Goal: Transaction & Acquisition: Purchase product/service

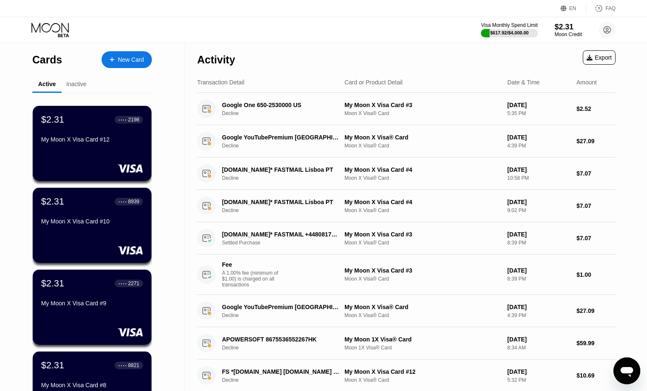
click at [317, 28] on div "Visa Monthly Spend Limit $617.92 / $4,000.00 $2.31 Moon Credit Adam Muller adam…" at bounding box center [323, 29] width 647 height 25
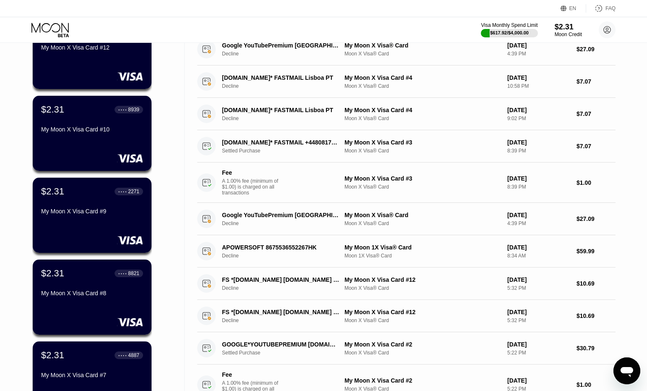
scroll to position [294, 0]
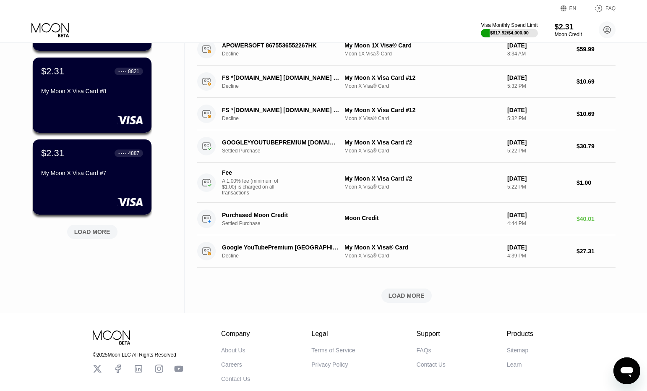
click at [99, 234] on div "LOAD MORE" at bounding box center [92, 232] width 36 height 8
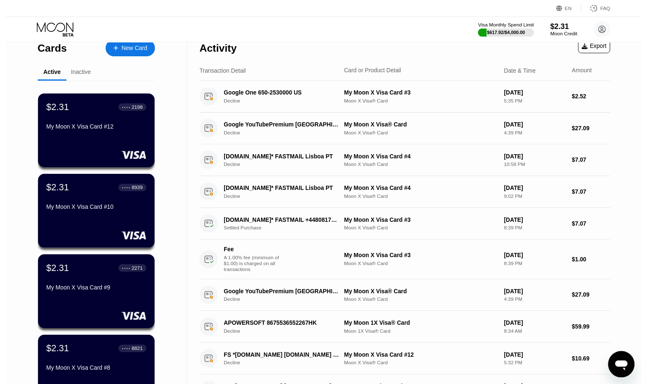
scroll to position [0, 0]
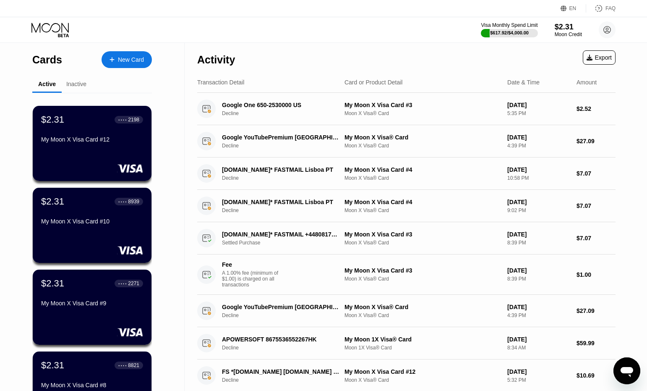
click at [126, 60] on div "New Card" at bounding box center [131, 59] width 26 height 7
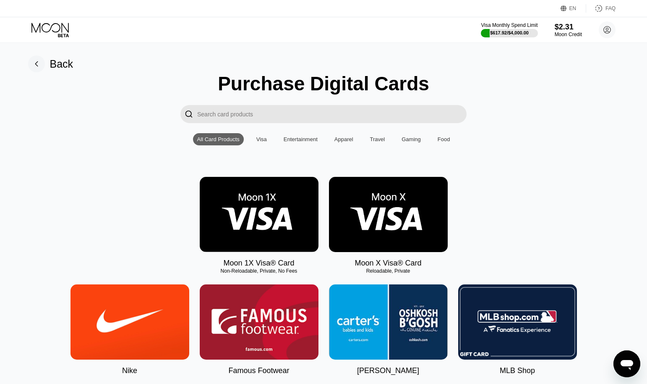
click at [388, 216] on img at bounding box center [388, 214] width 119 height 75
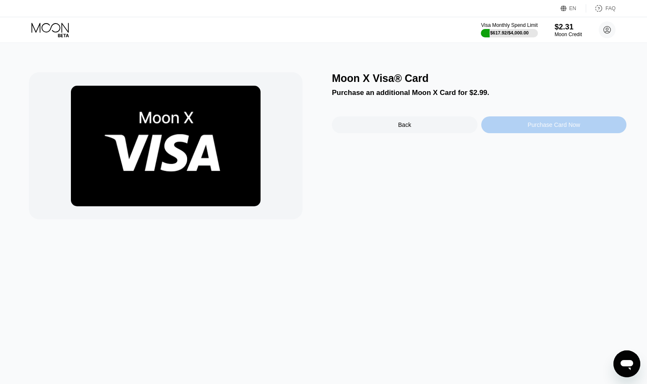
click at [563, 126] on div "Purchase Card Now" at bounding box center [554, 124] width 52 height 7
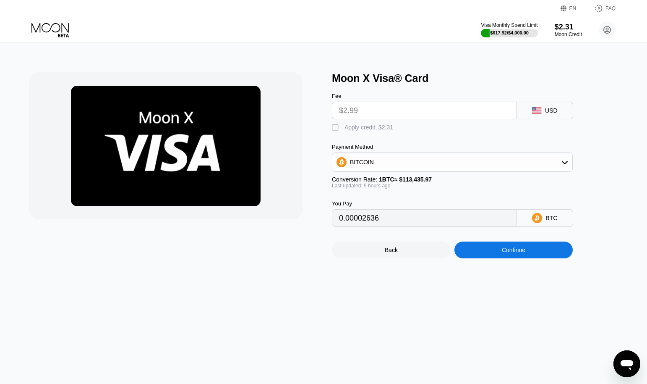
click at [348, 131] on div "Apply credit: $2.31" at bounding box center [369, 127] width 49 height 7
type input "0.00000606"
click at [508, 253] on div "Continue" at bounding box center [514, 249] width 24 height 7
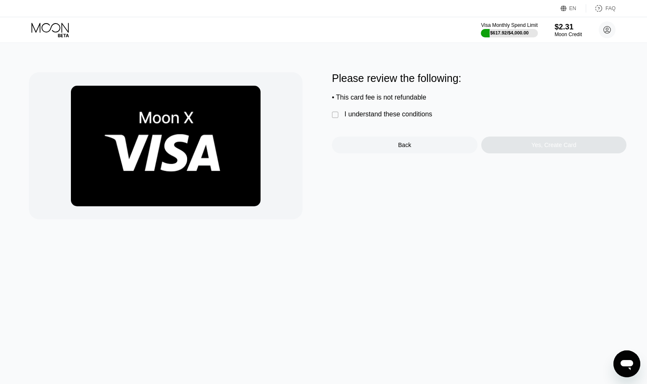
click at [363, 118] on div "I understand these conditions" at bounding box center [389, 114] width 88 height 8
click at [547, 148] on div "Yes, Create Card" at bounding box center [554, 144] width 45 height 7
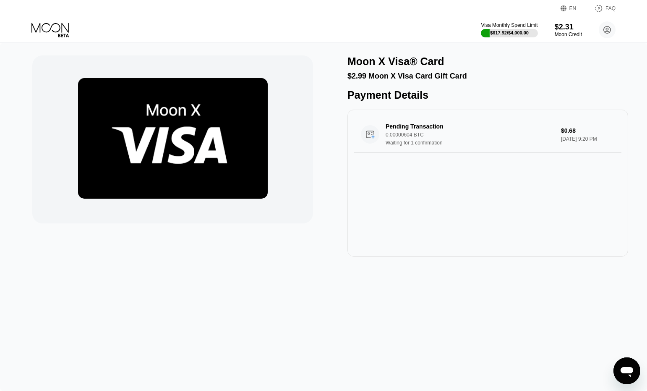
click at [618, 289] on div "Moon X Visa® Card $2.99 Moon X Visa Card Gift Card Payment Details Pending Tran…" at bounding box center [323, 217] width 647 height 348
click at [52, 31] on icon at bounding box center [50, 30] width 39 height 15
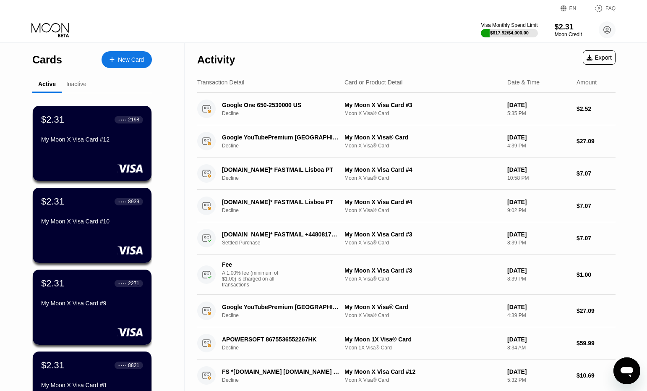
click at [119, 59] on div "New Card" at bounding box center [131, 59] width 26 height 7
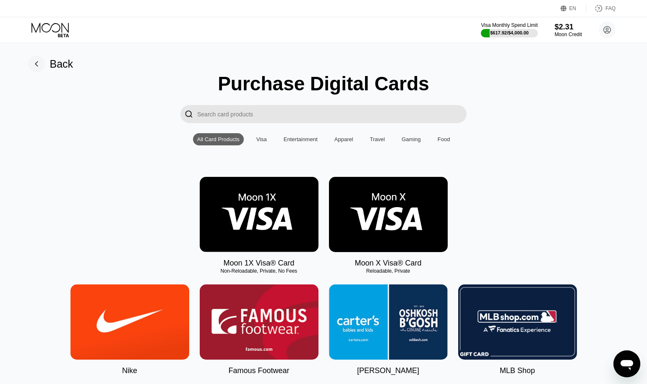
click at [395, 242] on img at bounding box center [388, 214] width 119 height 75
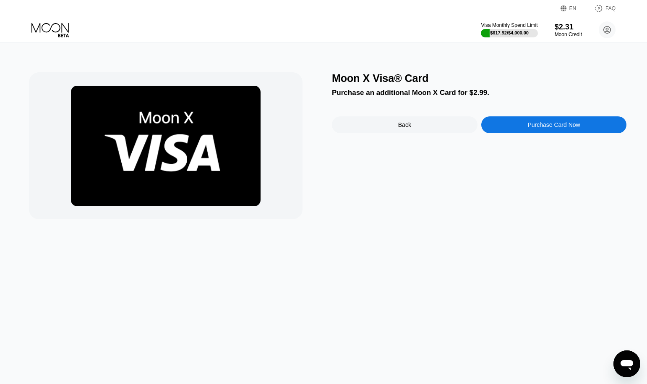
click at [555, 127] on div "Purchase Card Now" at bounding box center [554, 124] width 52 height 7
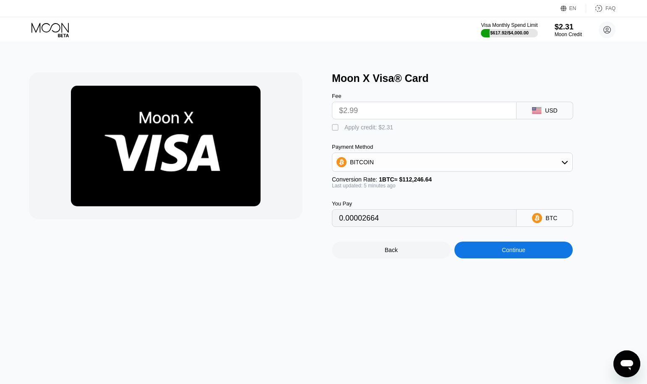
click at [353, 131] on div "Apply credit: $2.31" at bounding box center [369, 127] width 49 height 7
type input "0.00000606"
click at [517, 253] on div "Continue" at bounding box center [514, 249] width 24 height 7
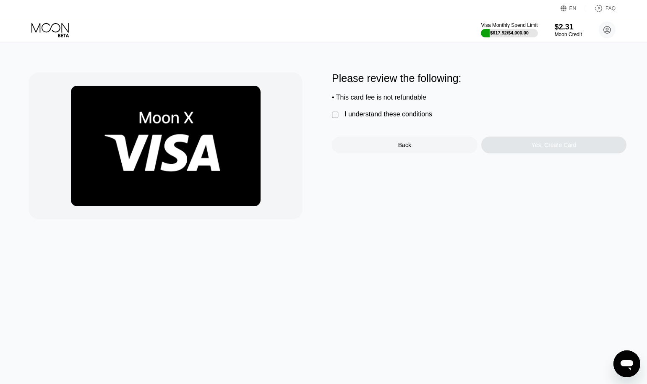
click at [383, 118] on div "I understand these conditions" at bounding box center [389, 114] width 88 height 8
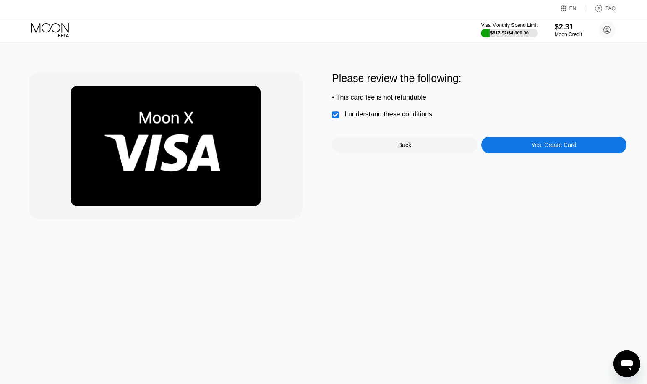
click at [530, 145] on div "Yes, Create Card" at bounding box center [554, 144] width 146 height 17
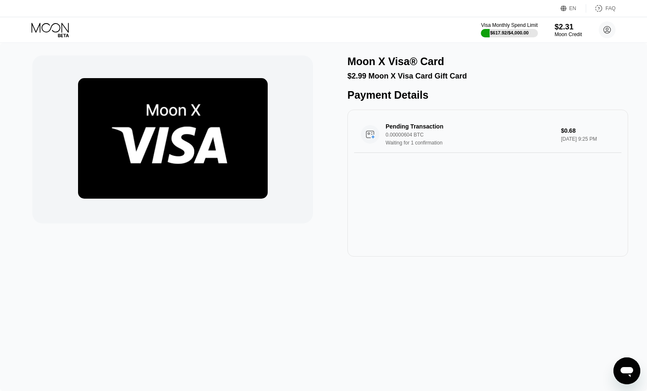
click at [57, 31] on icon at bounding box center [50, 30] width 39 height 15
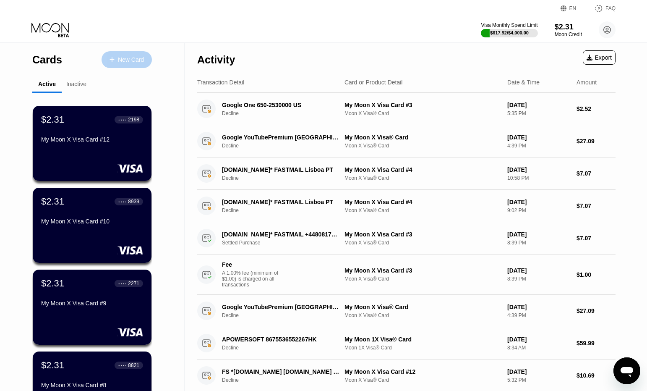
click at [138, 61] on div "New Card" at bounding box center [131, 59] width 26 height 7
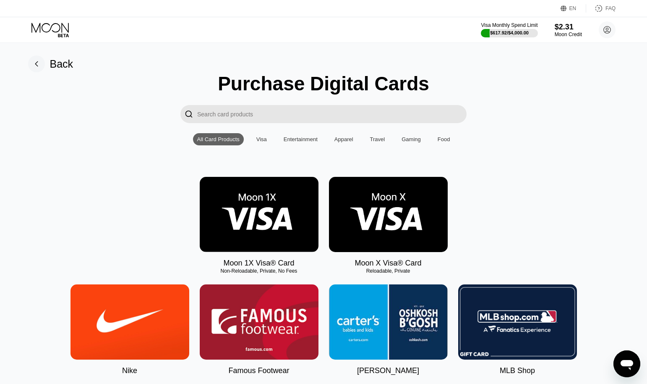
click at [427, 200] on img at bounding box center [388, 214] width 119 height 75
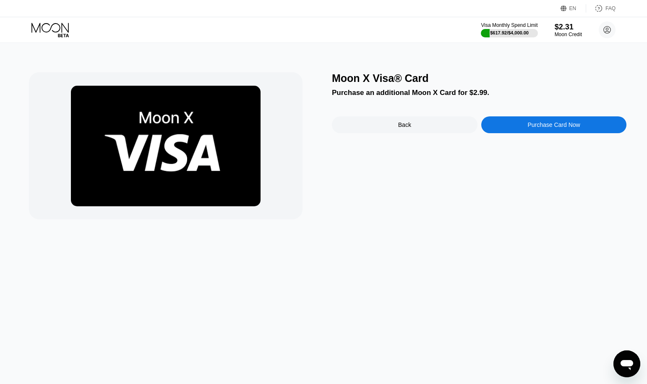
click at [563, 128] on div "Purchase Card Now" at bounding box center [554, 124] width 52 height 7
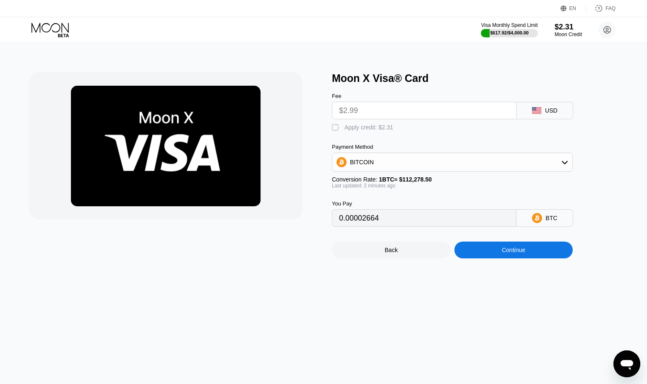
drag, startPoint x: 366, startPoint y: 131, endPoint x: 508, endPoint y: 254, distance: 187.5
click at [366, 131] on div "Apply credit: $2.31" at bounding box center [369, 127] width 49 height 7
type input "0.00000606"
click at [512, 253] on div "Continue" at bounding box center [514, 249] width 24 height 7
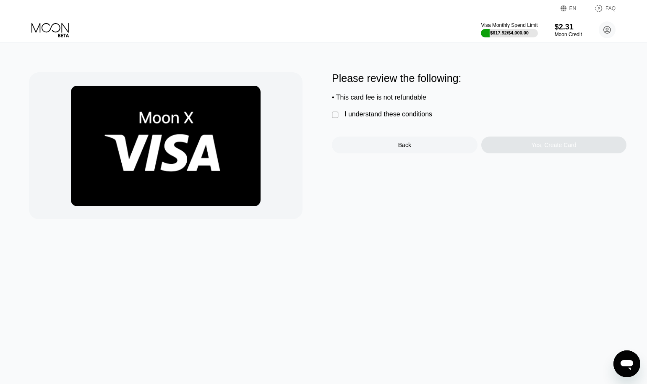
click at [345, 118] on div "I understand these conditions" at bounding box center [389, 114] width 88 height 8
click at [586, 153] on div "Yes, Create Card" at bounding box center [554, 144] width 146 height 17
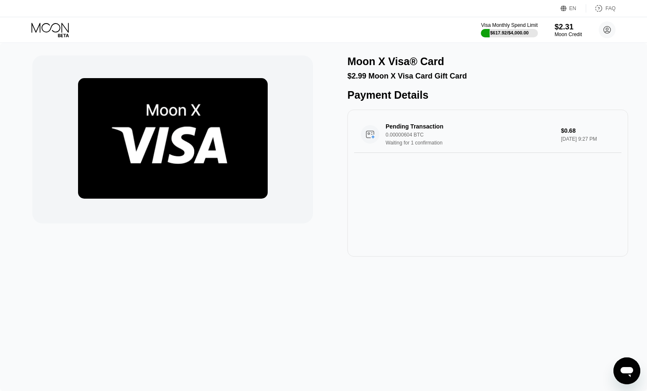
click at [50, 26] on icon at bounding box center [50, 30] width 39 height 15
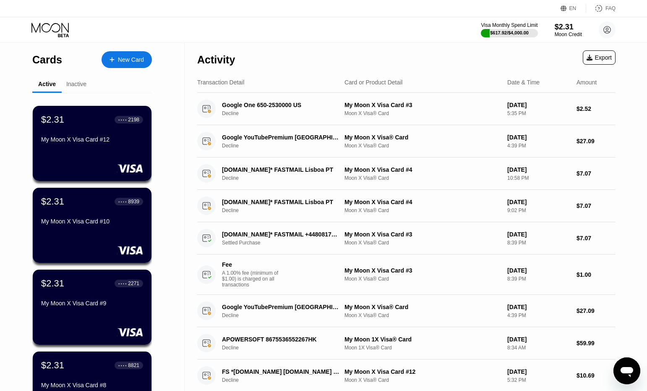
click at [390, 33] on div "Visa Monthly Spend Limit $617.92 / $4,000.00 $2.31 Moon Credit Adam Muller adam…" at bounding box center [323, 29] width 647 height 25
drag, startPoint x: 127, startPoint y: 55, endPoint x: 353, endPoint y: 29, distance: 227.7
click at [128, 55] on div "New Card" at bounding box center [127, 59] width 50 height 17
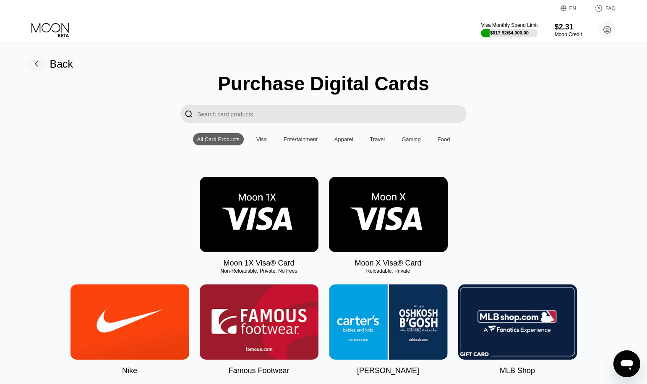
click at [418, 228] on img at bounding box center [388, 214] width 119 height 75
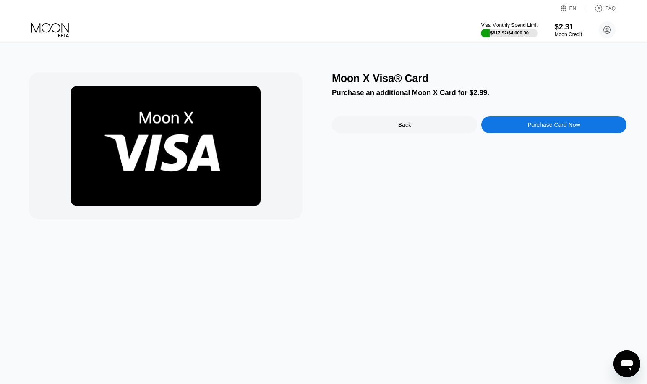
click at [563, 122] on div "Purchase Card Now" at bounding box center [554, 124] width 146 height 17
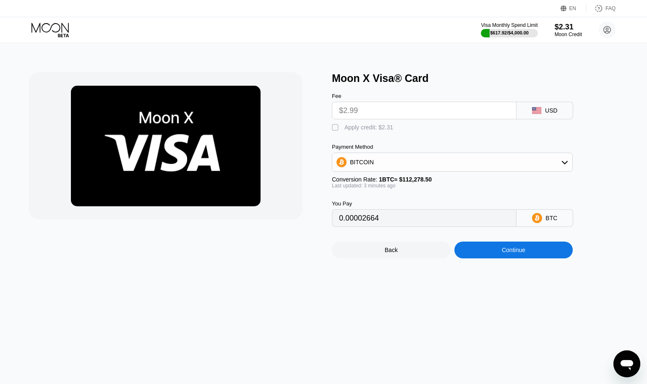
drag, startPoint x: 363, startPoint y: 133, endPoint x: 481, endPoint y: 228, distance: 152.0
click at [362, 131] on div "Apply credit: $2.31" at bounding box center [369, 127] width 49 height 7
type input "0.00000605"
click at [519, 258] on div "Continue" at bounding box center [514, 249] width 119 height 17
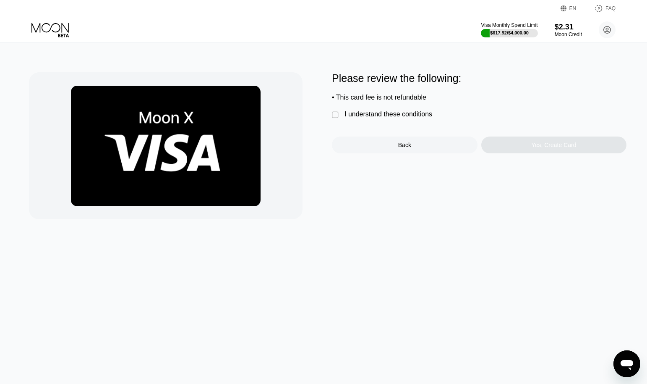
click at [385, 115] on div "I understand these conditions" at bounding box center [389, 114] width 88 height 8
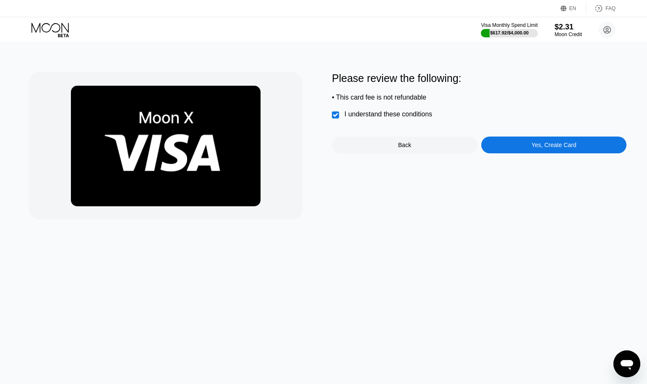
click at [557, 153] on div "Yes, Create Card" at bounding box center [554, 144] width 146 height 17
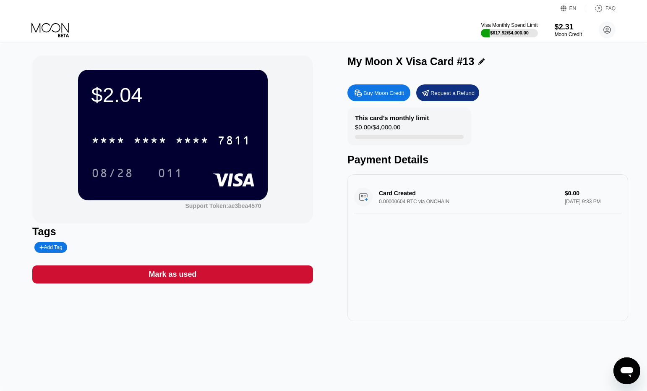
click at [51, 25] on icon at bounding box center [50, 30] width 39 height 15
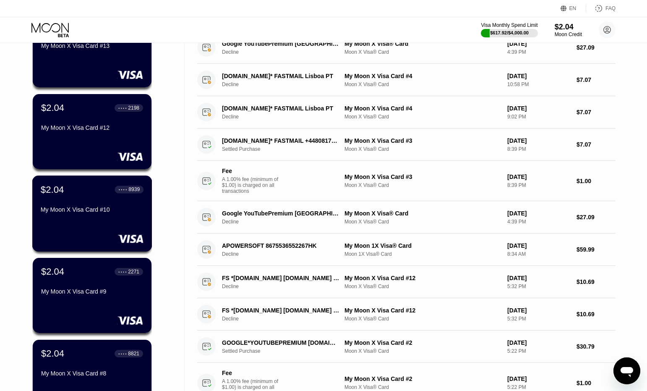
scroll to position [84, 0]
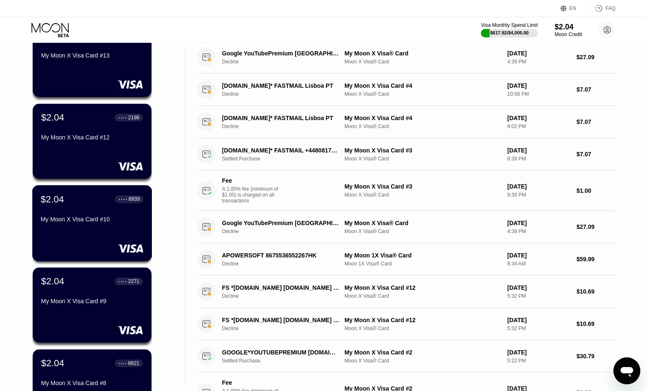
click at [91, 236] on div "$2.04 ● ● ● ● 8939 My Moon X Visa Card #10" at bounding box center [92, 223] width 120 height 76
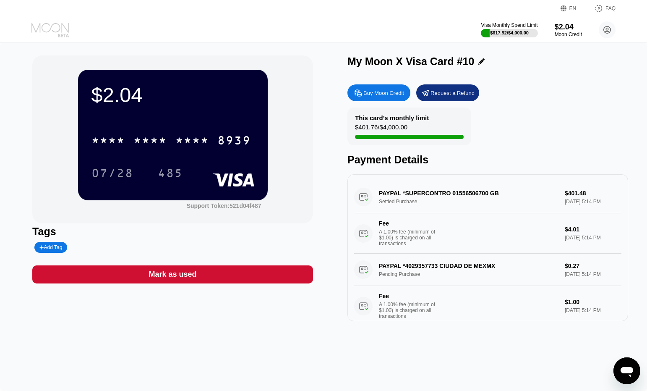
click at [55, 31] on icon at bounding box center [50, 30] width 39 height 15
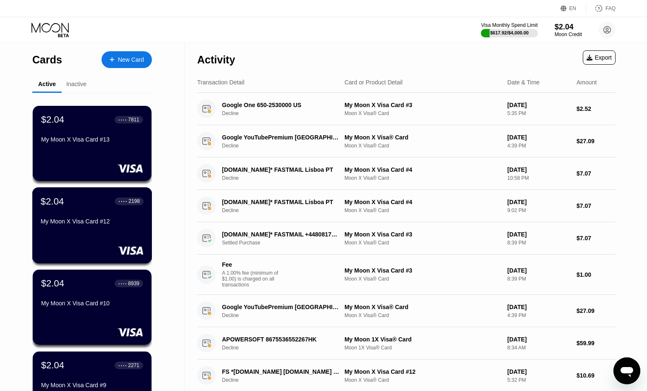
drag, startPoint x: 120, startPoint y: 223, endPoint x: 184, endPoint y: 219, distance: 64.3
click at [120, 223] on div "My Moon X Visa Card #12" at bounding box center [92, 221] width 103 height 7
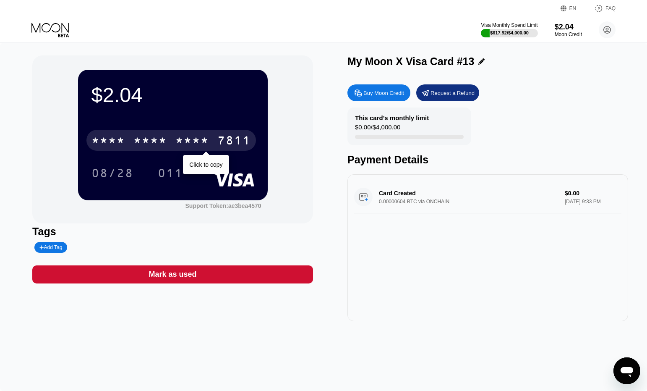
click at [194, 139] on div "* * * *" at bounding box center [192, 141] width 34 height 13
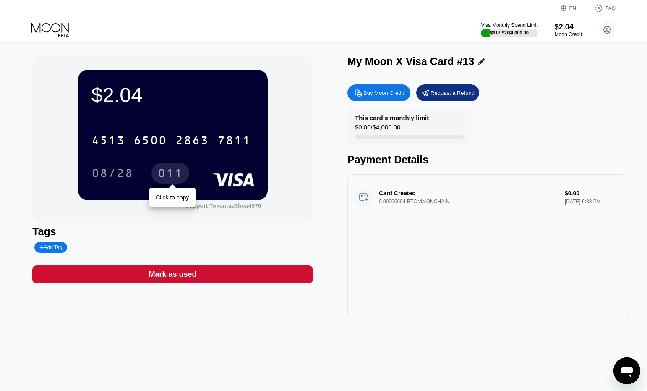
click at [179, 174] on div "011" at bounding box center [170, 173] width 25 height 13
click at [479, 63] on icon at bounding box center [482, 61] width 6 height 6
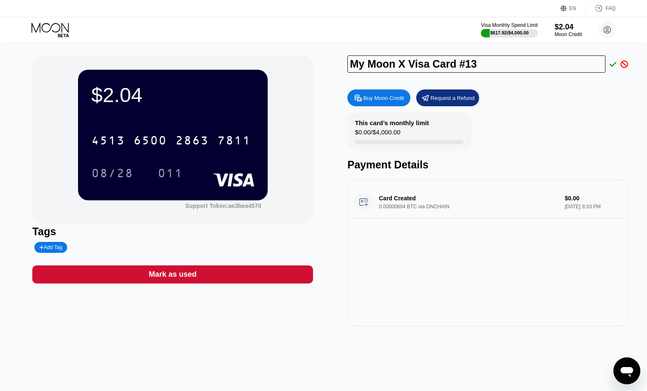
drag, startPoint x: 492, startPoint y: 64, endPoint x: 316, endPoint y: 65, distance: 176.3
click at [316, 65] on div "$2.04 4513 6500 2863 7811 08/28 011 Support Token: ae3bea4570 Tags Add Tag Mark…" at bounding box center [323, 190] width 583 height 271
type input "11 US"
click at [612, 66] on icon at bounding box center [613, 64] width 7 height 8
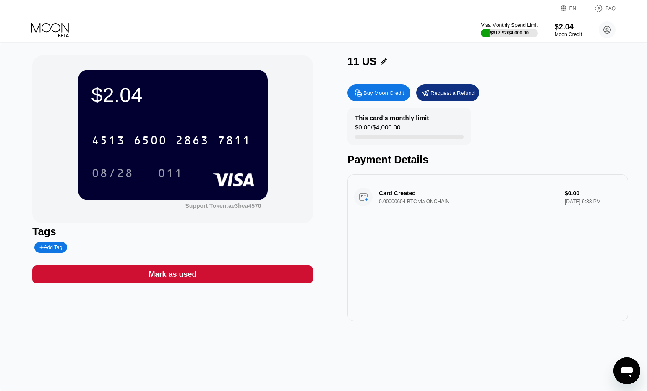
click at [55, 38] on div "Visa Monthly Spend Limit $617.92 / $4,000.00 $2.04 Moon Credit [PERSON_NAME] [E…" at bounding box center [323, 29] width 647 height 25
click at [55, 32] on icon at bounding box center [50, 30] width 39 height 15
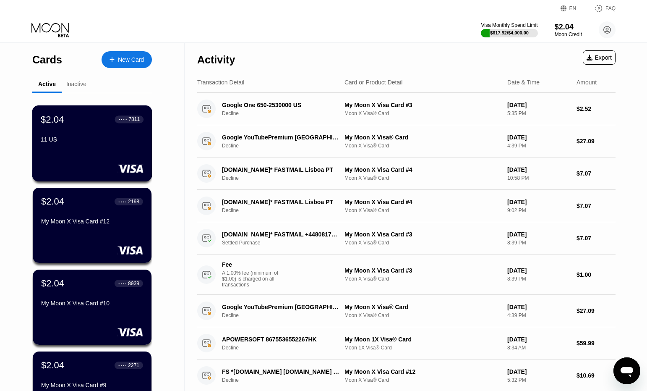
click at [132, 140] on div "11 US" at bounding box center [92, 139] width 103 height 7
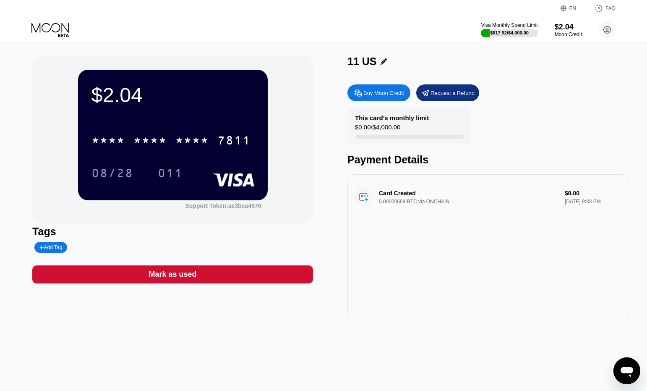
click at [67, 33] on icon at bounding box center [50, 30] width 39 height 15
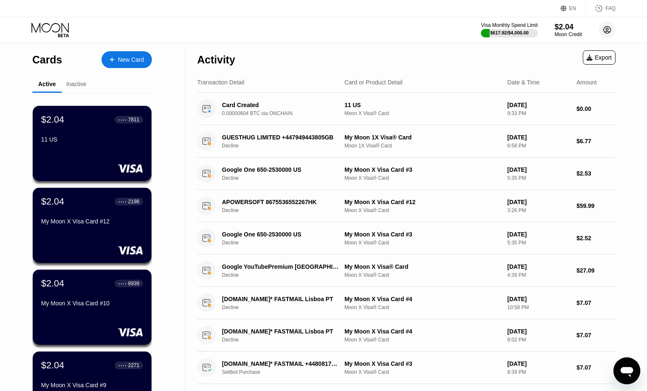
click at [607, 37] on circle at bounding box center [607, 29] width 17 height 17
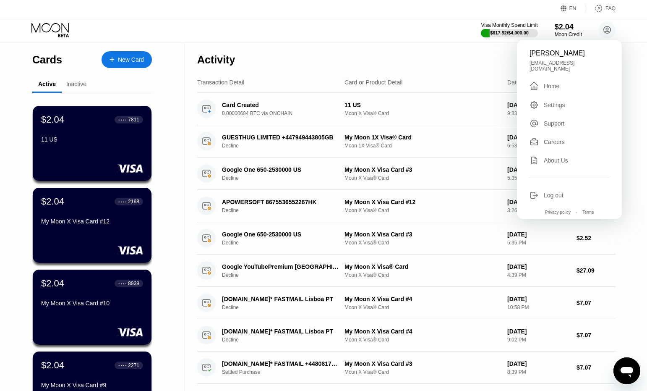
click at [268, 35] on div "Visa Monthly Spend Limit $617.92 / $4,000.00 $2.04 Moon Credit [PERSON_NAME] [E…" at bounding box center [323, 29] width 647 height 25
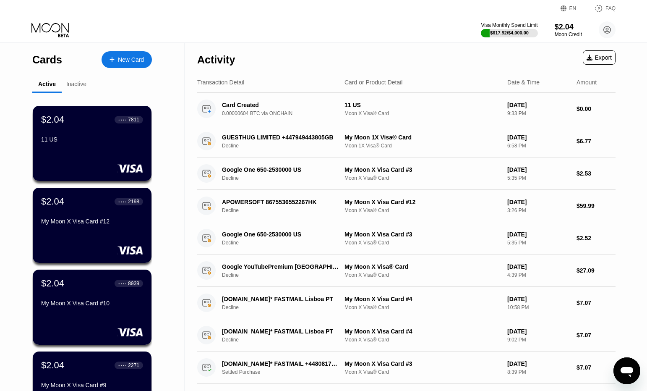
click at [56, 29] on icon at bounding box center [50, 30] width 39 height 15
click at [563, 28] on div "$2.04" at bounding box center [569, 26] width 28 height 9
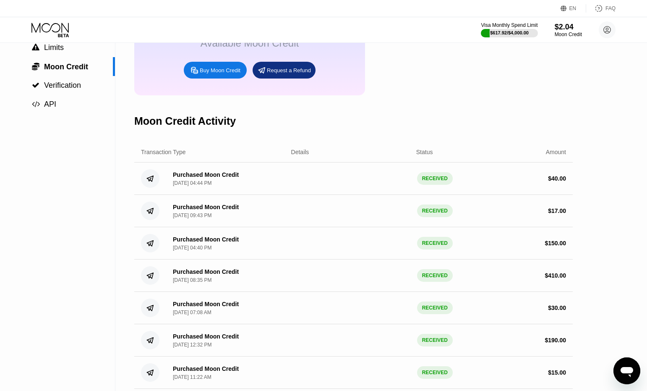
scroll to position [42, 0]
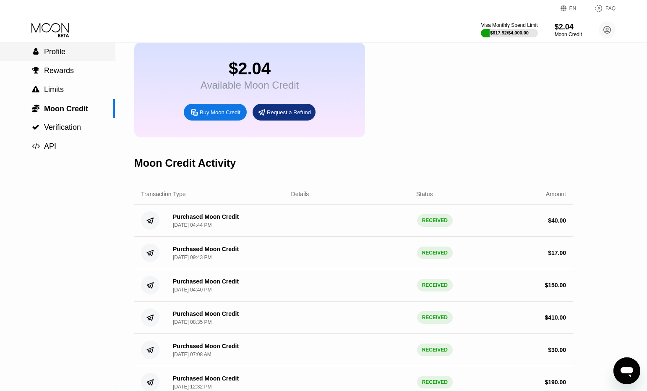
click at [72, 59] on div " Profile" at bounding box center [57, 51] width 115 height 19
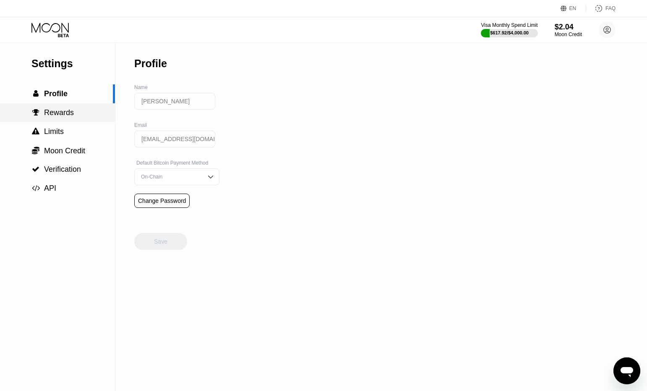
click at [67, 117] on span "Rewards" at bounding box center [59, 112] width 30 height 8
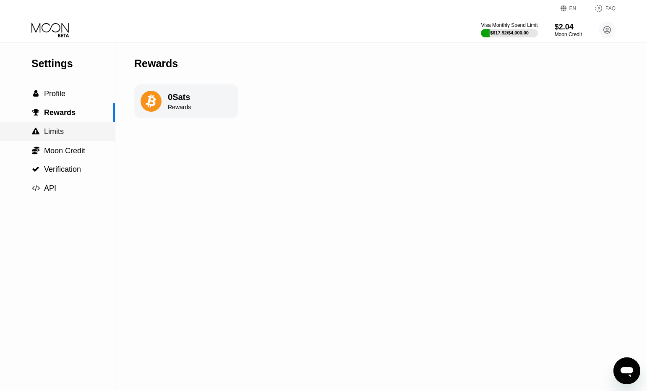
click at [68, 140] on div " Limits" at bounding box center [57, 131] width 115 height 19
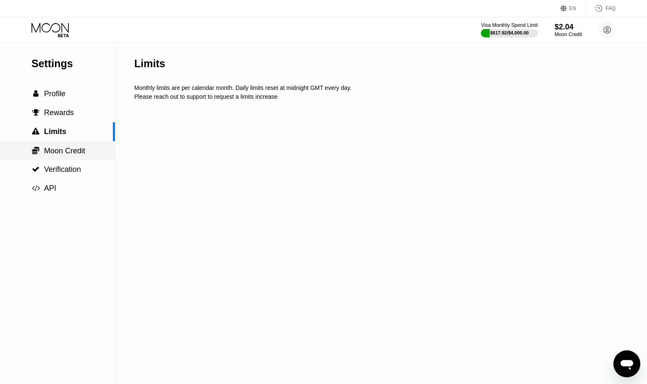
click at [78, 147] on div " Moon Credit" at bounding box center [57, 150] width 115 height 19
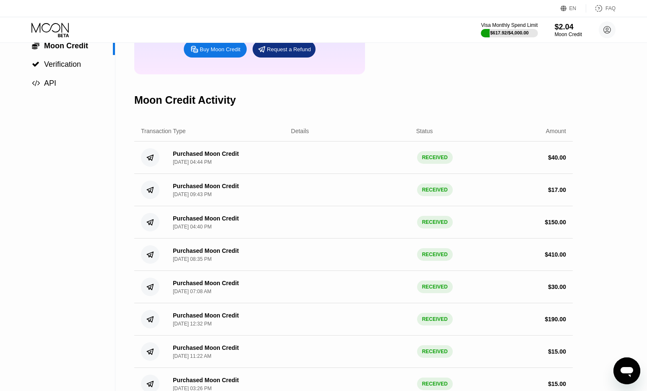
scroll to position [84, 0]
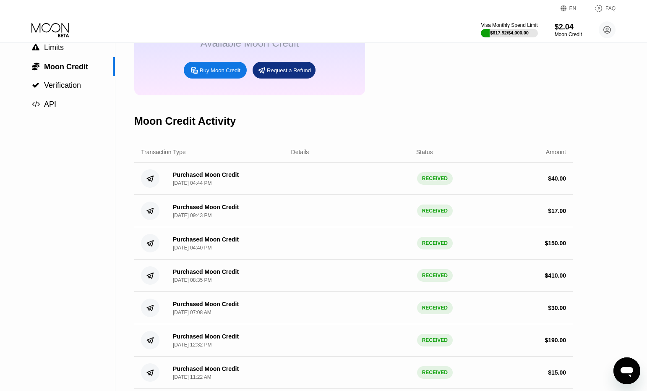
click at [295, 155] on div "Details" at bounding box center [300, 152] width 18 height 7
click at [82, 88] on div " Verification" at bounding box center [57, 85] width 115 height 9
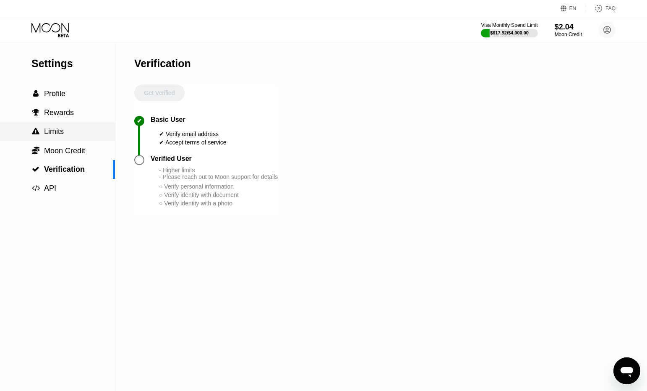
click at [61, 136] on span "Limits" at bounding box center [54, 131] width 20 height 8
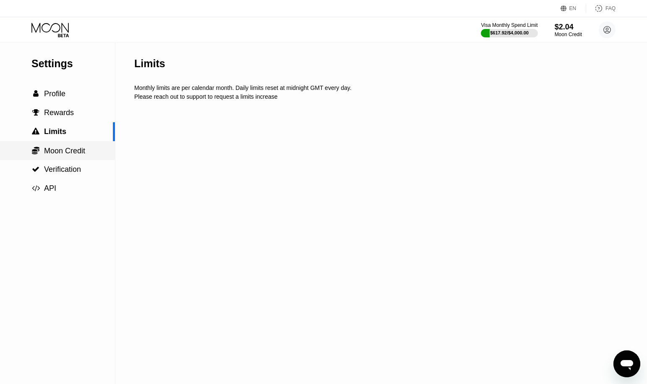
click at [69, 152] on span "Moon Credit" at bounding box center [64, 151] width 41 height 8
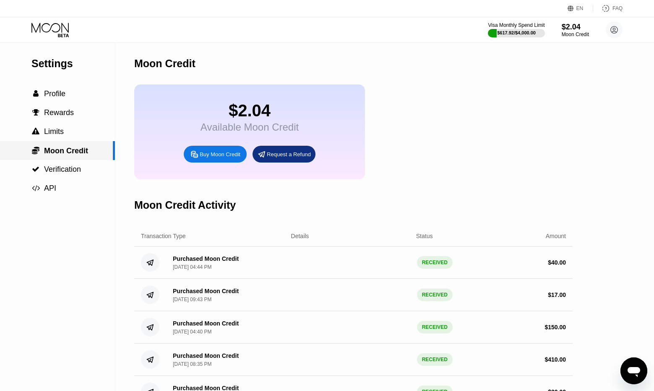
click at [72, 170] on span "Verification" at bounding box center [62, 169] width 37 height 8
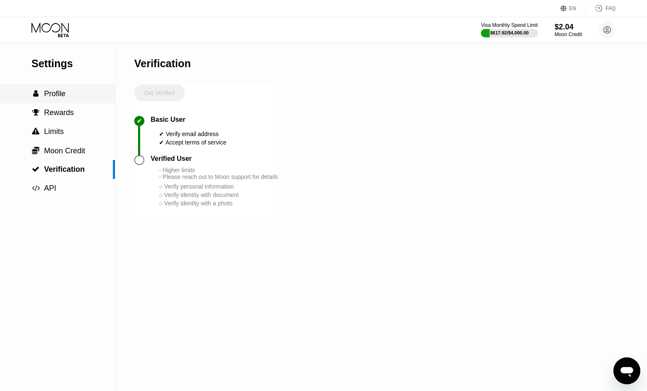
click at [53, 98] on span "Profile" at bounding box center [54, 93] width 21 height 8
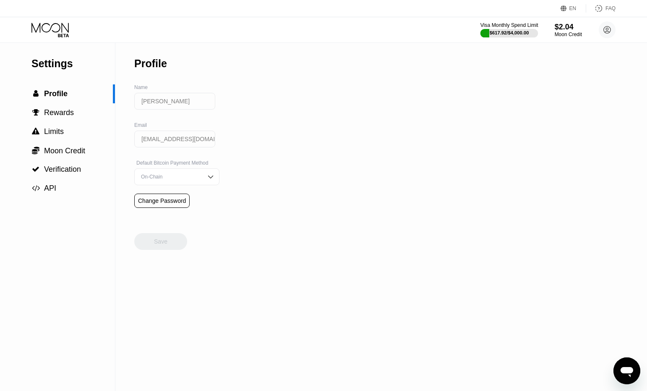
click at [518, 28] on div "Visa Monthly Spend Limit" at bounding box center [510, 25] width 58 height 6
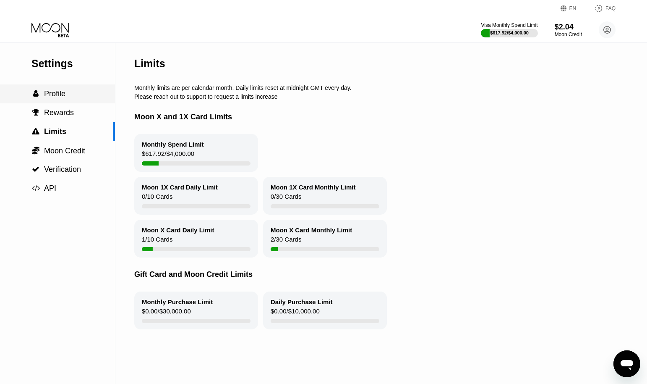
click at [61, 102] on div " Profile" at bounding box center [57, 93] width 115 height 19
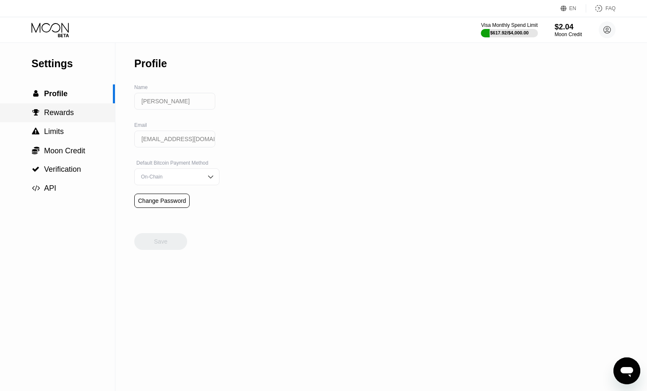
click at [70, 114] on span "Rewards" at bounding box center [59, 112] width 30 height 8
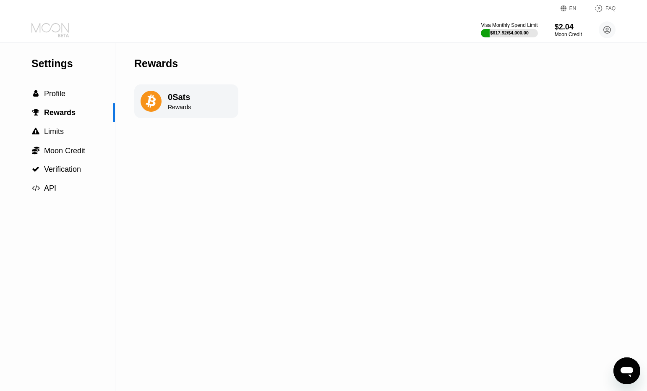
click at [57, 32] on icon at bounding box center [49, 28] width 37 height 10
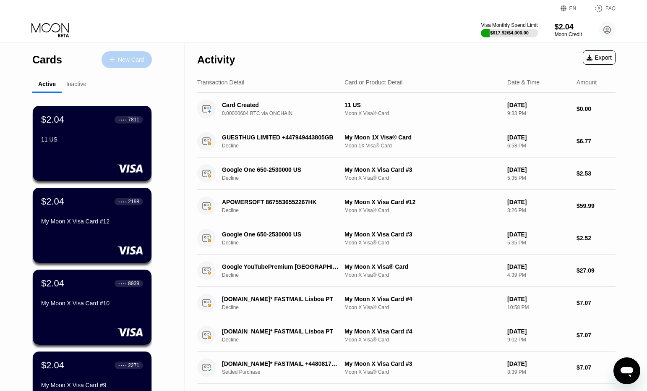
click at [129, 56] on div "New Card" at bounding box center [131, 59] width 26 height 7
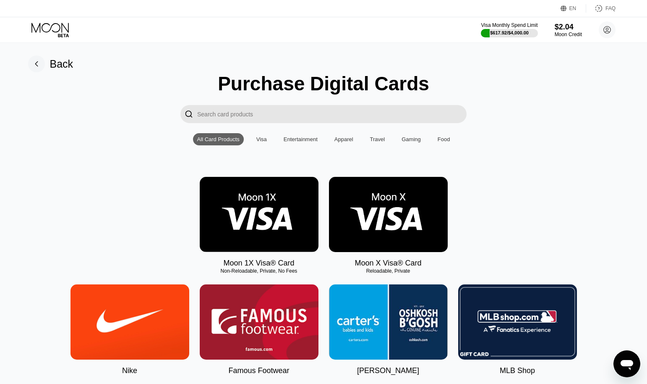
click at [394, 242] on img at bounding box center [388, 214] width 119 height 75
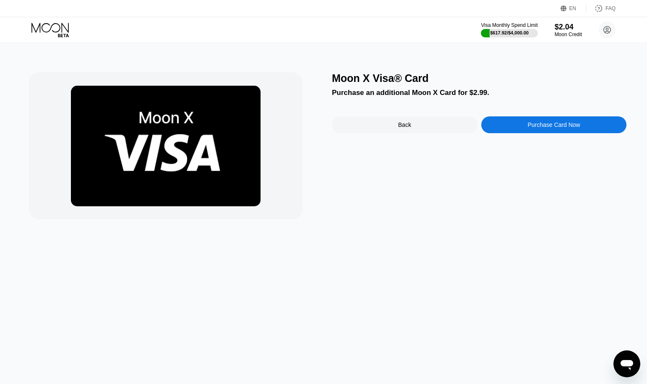
click at [545, 126] on div "Purchase Card Now" at bounding box center [554, 124] width 52 height 7
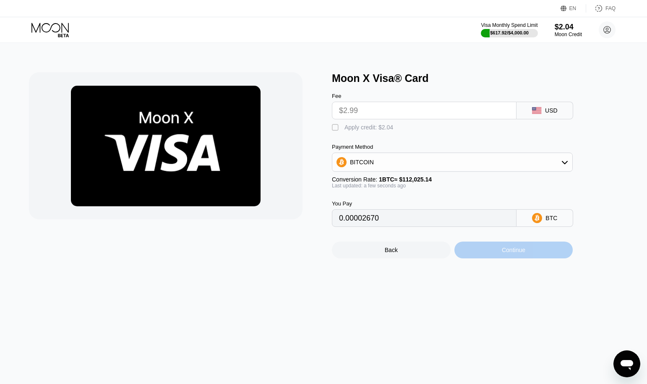
click at [519, 253] on div "Continue" at bounding box center [514, 249] width 24 height 7
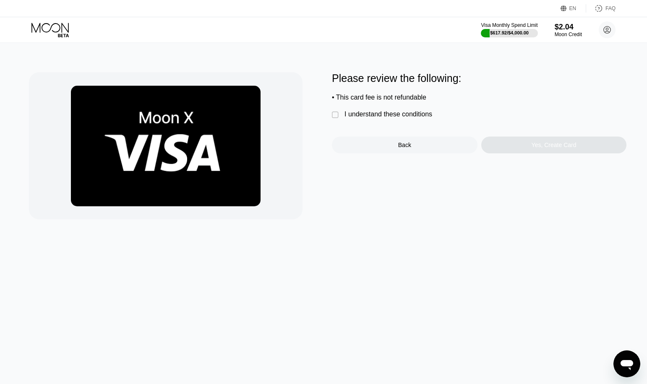
click at [388, 118] on div "I understand these conditions" at bounding box center [389, 114] width 88 height 8
click at [513, 147] on div "Yes, Create Card" at bounding box center [554, 144] width 146 height 17
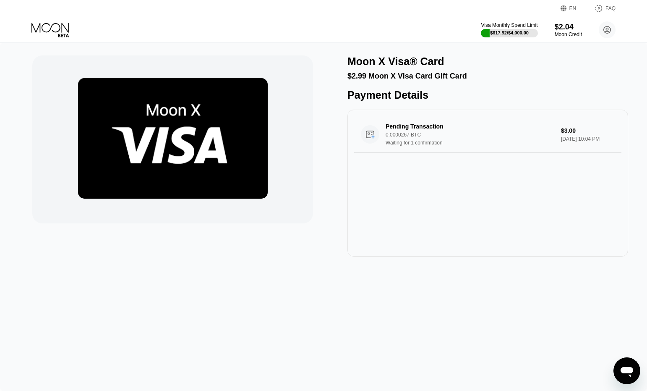
click at [641, 161] on div "Moon X Visa® Card $2.99 Moon X Visa Card Gift Card Payment Details Pending Tran…" at bounding box center [323, 217] width 647 height 348
click at [58, 33] on icon at bounding box center [50, 30] width 39 height 15
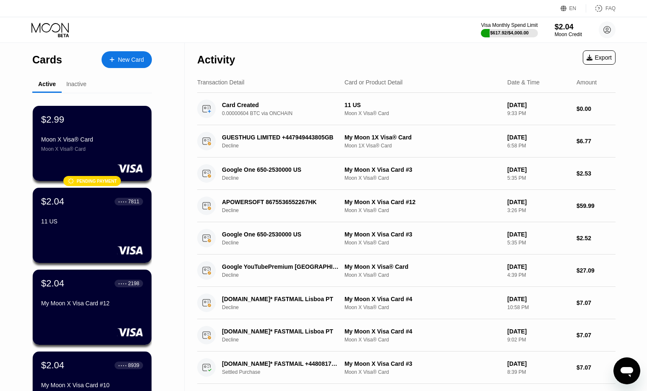
click at [128, 56] on div "New Card" at bounding box center [131, 59] width 26 height 7
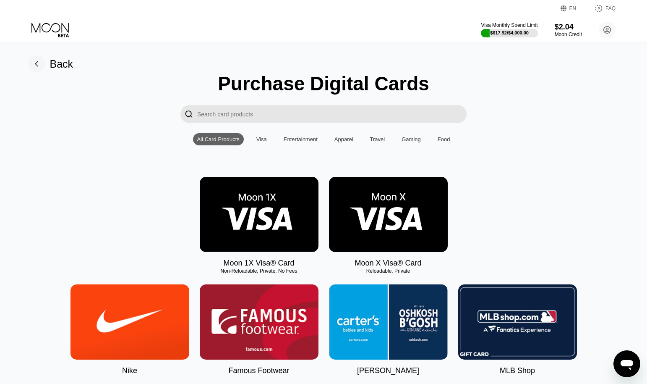
click at [387, 226] on img at bounding box center [388, 214] width 119 height 75
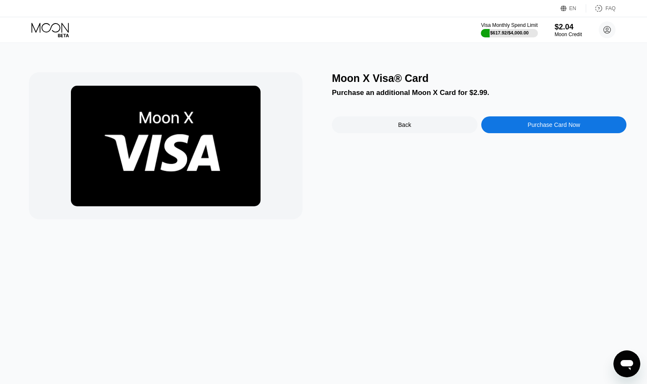
click at [552, 137] on div "Moon X Visa® Card Purchase an additional Moon X Card for $2.99. Back Purchase C…" at bounding box center [479, 145] width 295 height 147
click at [553, 133] on div "Purchase Card Now" at bounding box center [554, 124] width 146 height 17
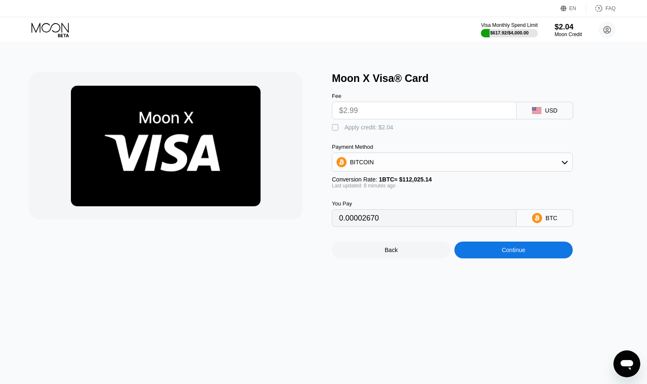
type input "0.00002669"
click at [539, 258] on div "Continue" at bounding box center [514, 249] width 119 height 17
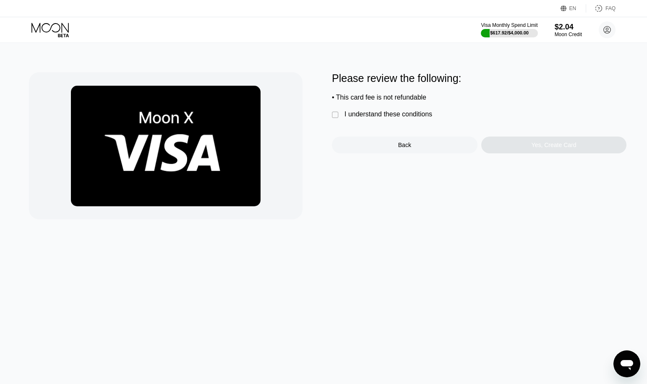
click at [388, 117] on div "I understand these conditions" at bounding box center [389, 114] width 88 height 8
click at [535, 147] on div "Yes, Create Card" at bounding box center [554, 144] width 45 height 7
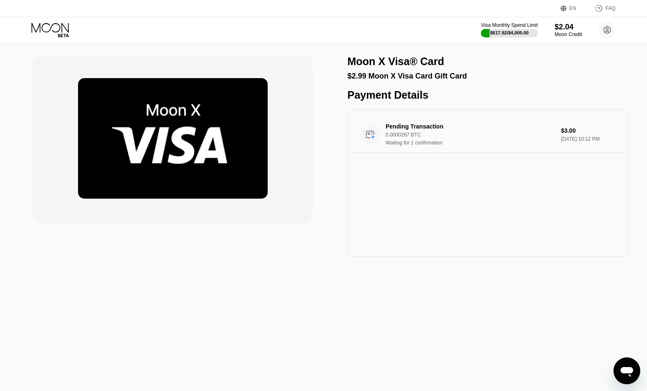
click at [45, 23] on icon at bounding box center [50, 30] width 39 height 15
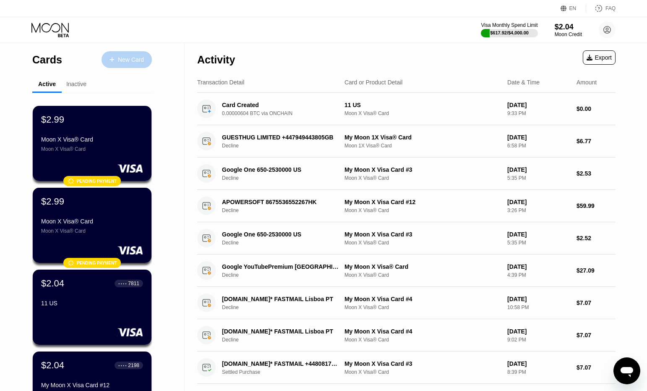
click at [132, 58] on div "New Card" at bounding box center [131, 59] width 26 height 7
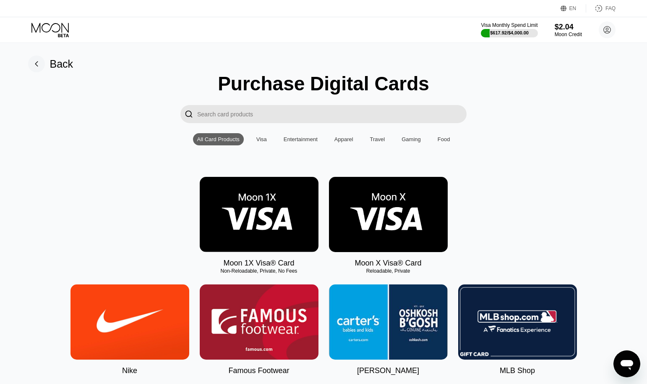
click at [422, 225] on img at bounding box center [388, 214] width 119 height 75
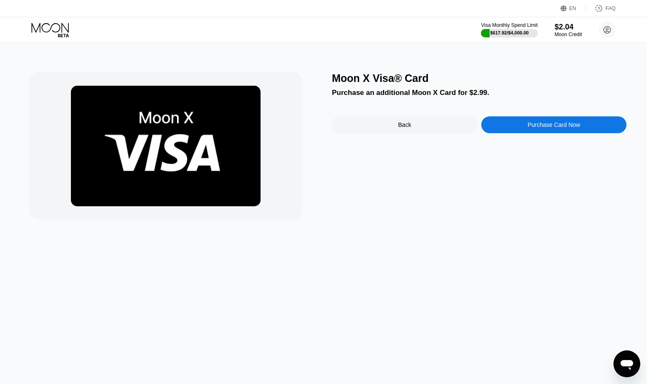
click at [569, 127] on div "Purchase Card Now" at bounding box center [554, 124] width 52 height 7
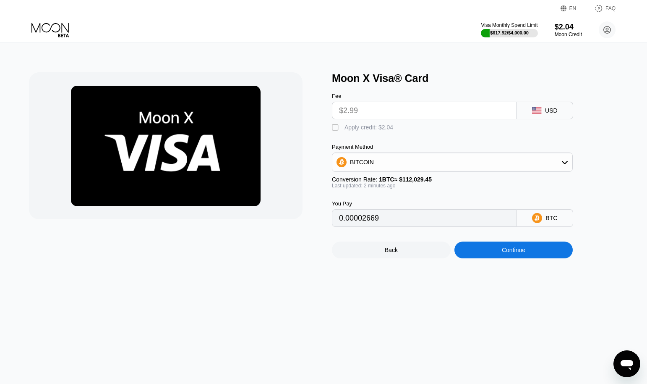
click at [555, 256] on div "Continue" at bounding box center [514, 249] width 119 height 17
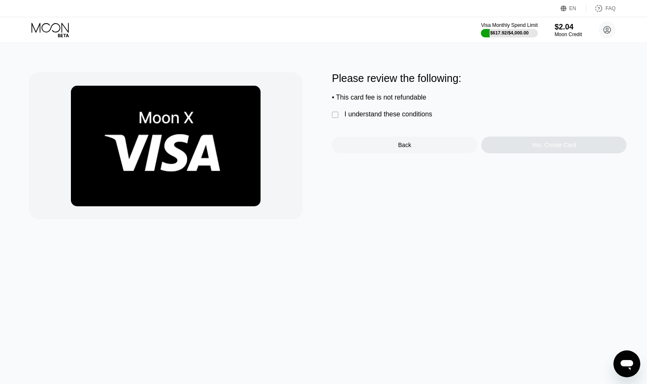
drag, startPoint x: 367, startPoint y: 109, endPoint x: 372, endPoint y: 117, distance: 9.6
click at [367, 109] on div "Please review the following: • This card fee is not refundable  I understand t…" at bounding box center [479, 112] width 295 height 81
click at [372, 117] on div "I understand these conditions" at bounding box center [389, 114] width 88 height 8
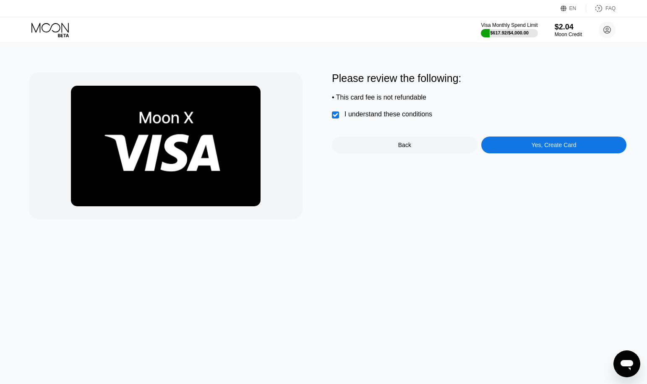
click at [546, 145] on div "Yes, Create Card" at bounding box center [554, 144] width 146 height 17
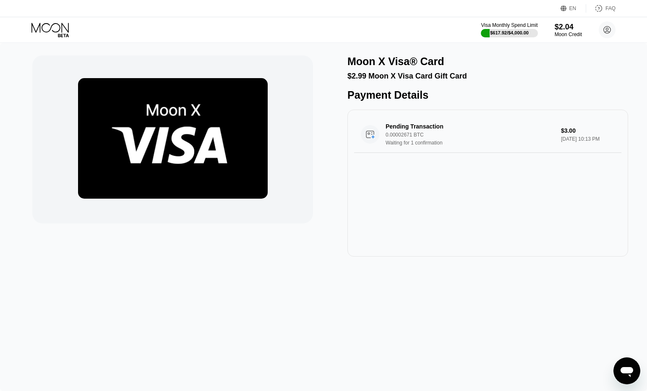
click at [37, 35] on icon at bounding box center [50, 30] width 39 height 15
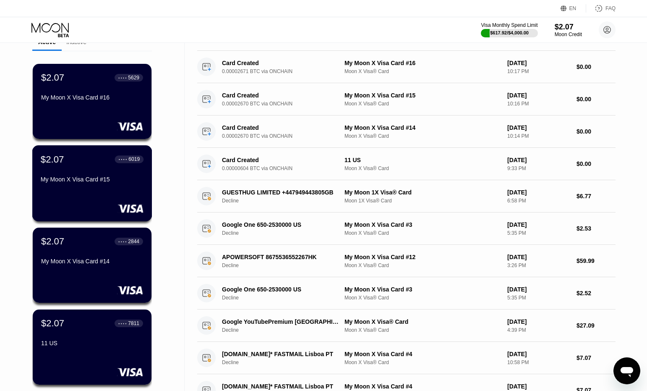
scroll to position [84, 0]
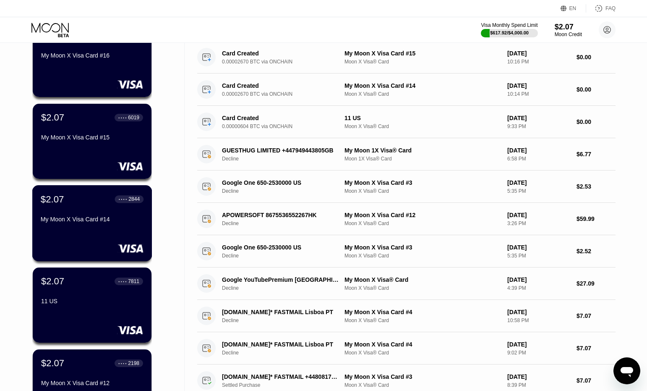
click at [106, 218] on div "My Moon X Visa Card #14" at bounding box center [92, 219] width 103 height 7
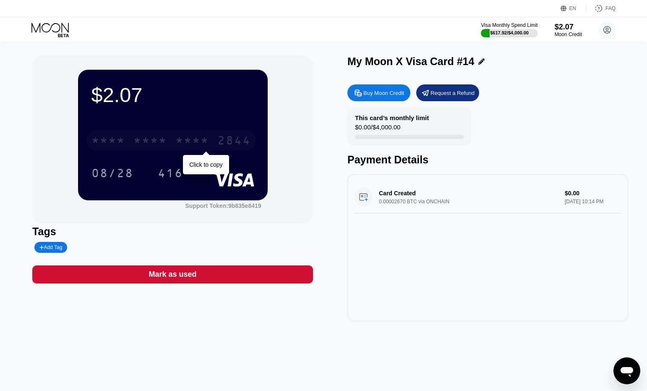
click at [204, 140] on div "* * * *" at bounding box center [192, 141] width 34 height 13
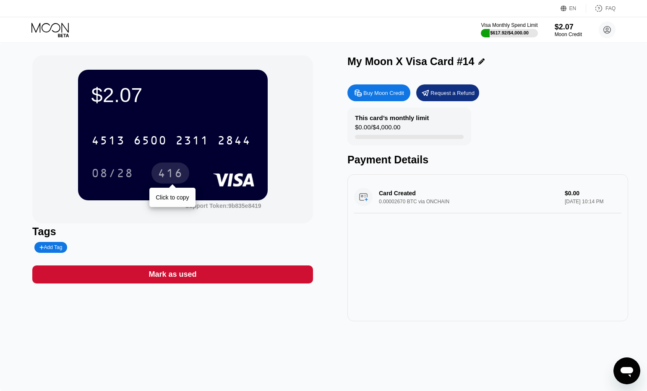
click at [170, 176] on div "416" at bounding box center [170, 173] width 25 height 13
click at [45, 26] on icon at bounding box center [50, 30] width 39 height 15
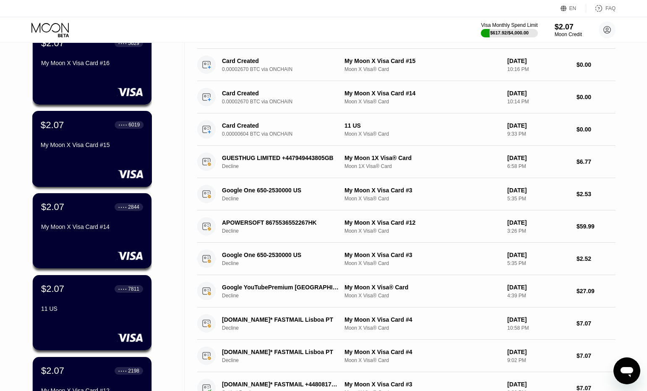
scroll to position [126, 0]
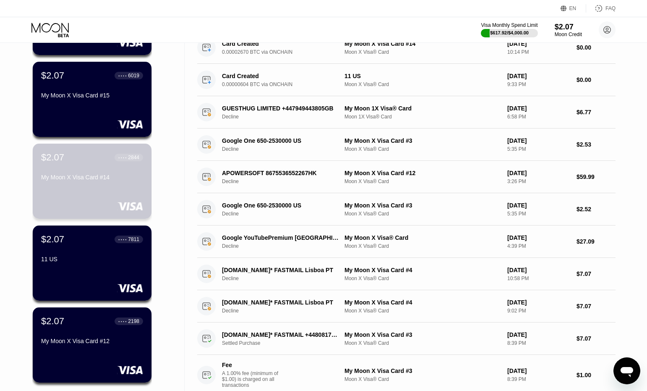
click at [105, 179] on div "My Moon X Visa Card #14" at bounding box center [92, 177] width 102 height 7
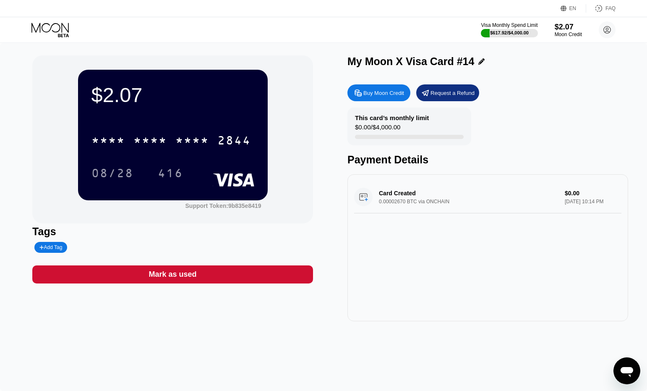
click at [479, 63] on icon at bounding box center [482, 61] width 6 height 6
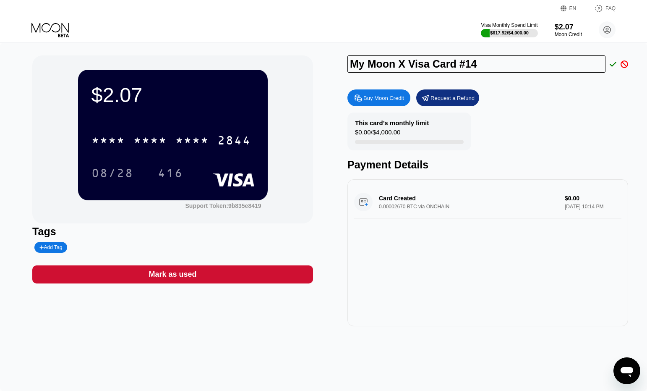
drag, startPoint x: 504, startPoint y: 68, endPoint x: 367, endPoint y: 71, distance: 136.5
click at [344, 73] on div "$2.07 * * * * * * * * * * * * 2844 08/28 416 Support Token: 9b835e8419 Tags Add…" at bounding box center [323, 190] width 583 height 271
type input "CA 17"
click at [612, 65] on icon at bounding box center [613, 64] width 7 height 8
